Goal: Task Accomplishment & Management: Manage account settings

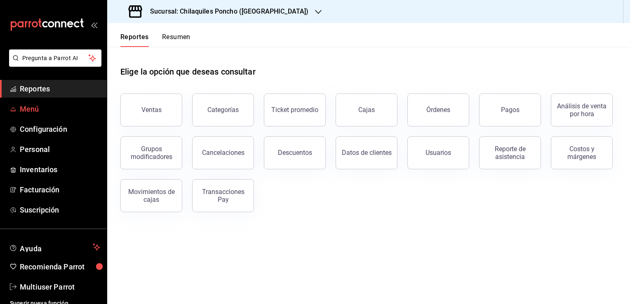
click at [35, 105] on span "Menú" at bounding box center [60, 109] width 80 height 11
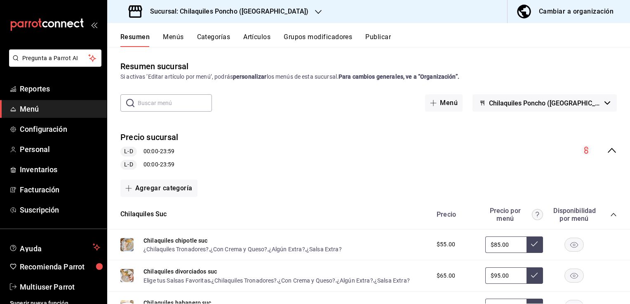
click at [315, 12] on icon "button" at bounding box center [318, 12] width 7 height 7
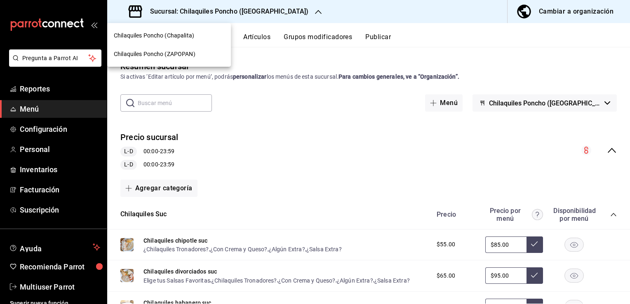
click at [197, 61] on div "Chilaquiles Poncho (ZAPOPAN)" at bounding box center [169, 54] width 124 height 19
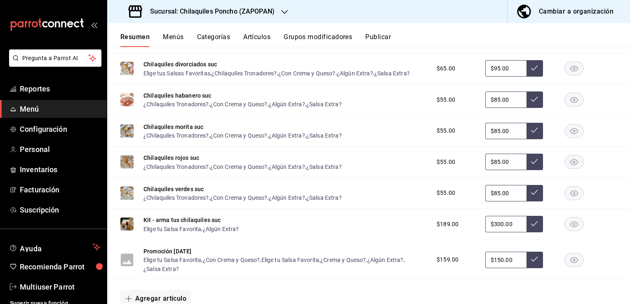
scroll to position [204, 0]
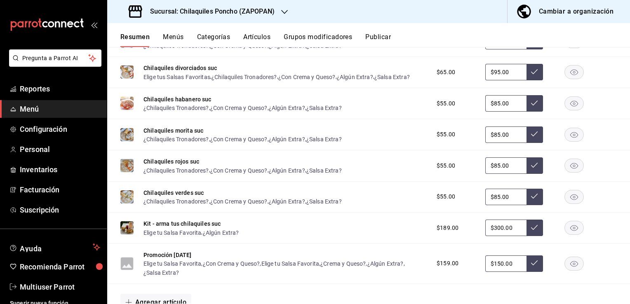
click at [221, 40] on button "Categorías" at bounding box center [213, 40] width 33 height 14
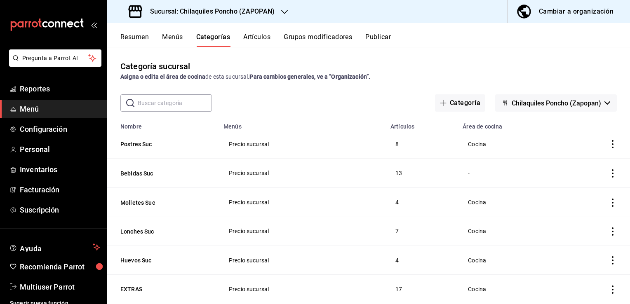
click at [138, 171] on button "Bebidas Suc" at bounding box center [161, 174] width 83 height 8
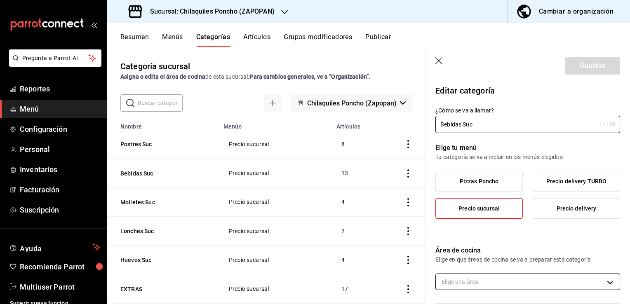
click at [505, 280] on body "Pregunta a Parrot AI Reportes Menú Configuración Personal Inventarios Facturaci…" at bounding box center [315, 152] width 630 height 304
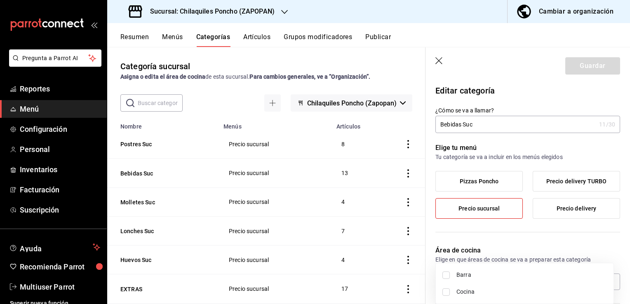
click at [462, 274] on span "Barra" at bounding box center [532, 275] width 151 height 9
type input "795fe8ce-54e9-4103-b28e-53c667fa01ca"
checkbox input "true"
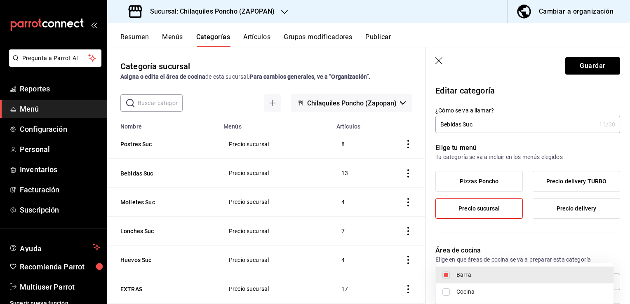
click at [588, 68] on div at bounding box center [315, 152] width 630 height 304
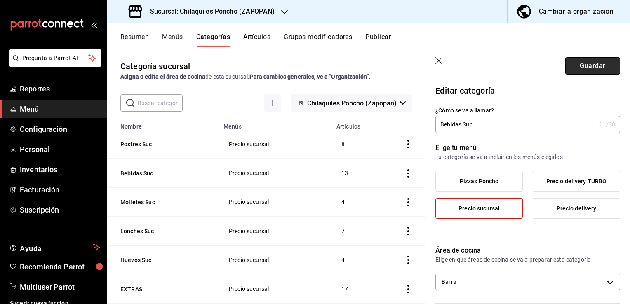
click at [588, 68] on button "Guardar" at bounding box center [593, 65] width 55 height 17
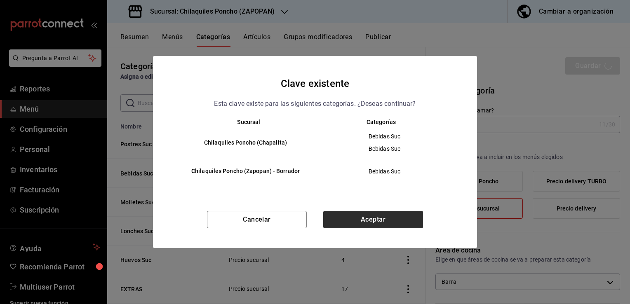
click at [373, 217] on button "Aceptar" at bounding box center [373, 219] width 100 height 17
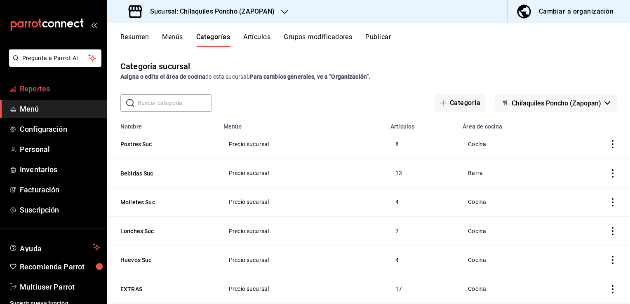
click at [47, 90] on span "Reportes" at bounding box center [60, 88] width 80 height 11
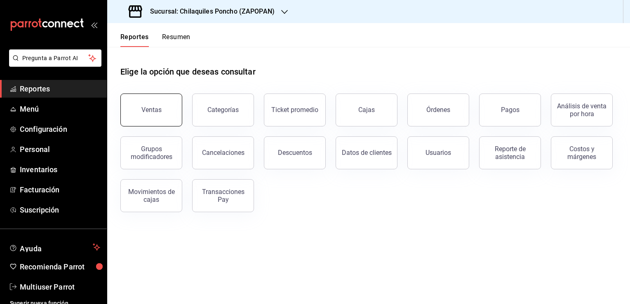
click at [138, 108] on button "Ventas" at bounding box center [151, 110] width 62 height 33
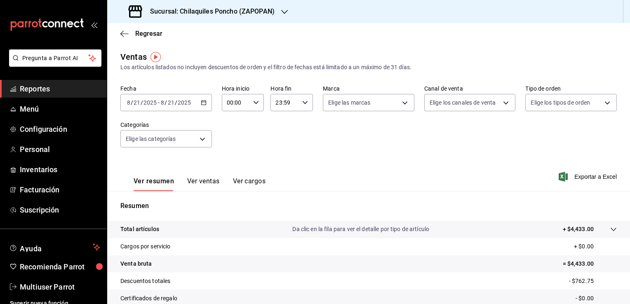
click at [271, 17] on div "Sucursal: Chilaquiles Poncho (ZAPOPAN)" at bounding box center [202, 11] width 177 height 23
click at [198, 37] on div "Chilaquiles Poncho (Chapalita)" at bounding box center [169, 35] width 111 height 9
click at [33, 110] on span "Menú" at bounding box center [60, 109] width 80 height 11
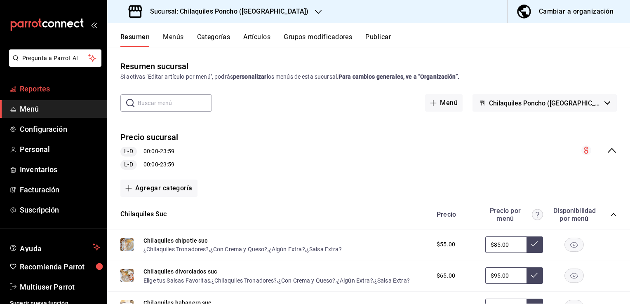
click at [47, 85] on span "Reportes" at bounding box center [60, 88] width 80 height 11
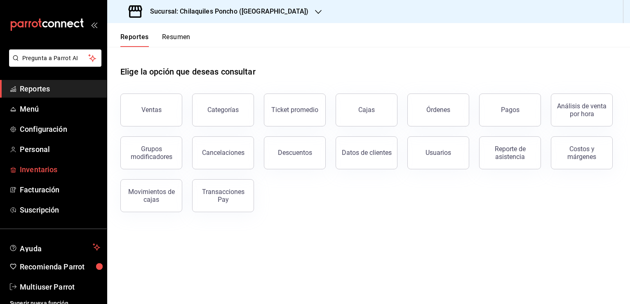
click at [37, 173] on span "Inventarios" at bounding box center [60, 169] width 80 height 11
